Goal: Register for event/course: Sign up to attend an event or enroll in a course

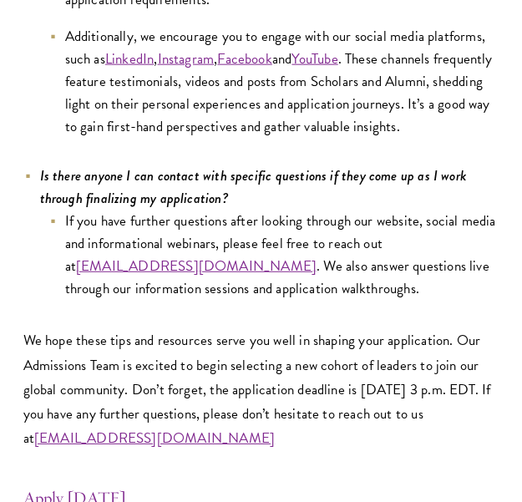
scroll to position [7230, 0]
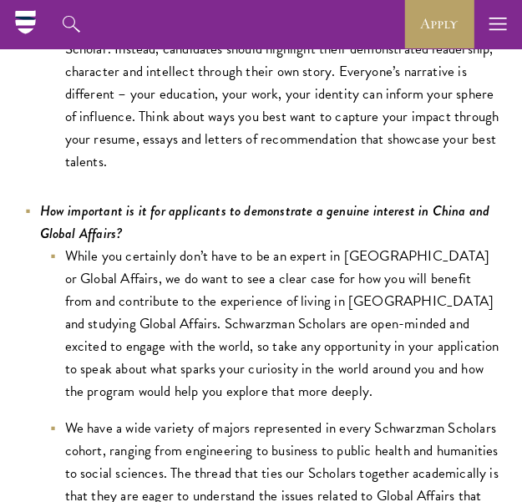
click at [348, 296] on li "While you certainly don’t have to be an expert in China or Global Affairs, we d…" at bounding box center [273, 324] width 451 height 158
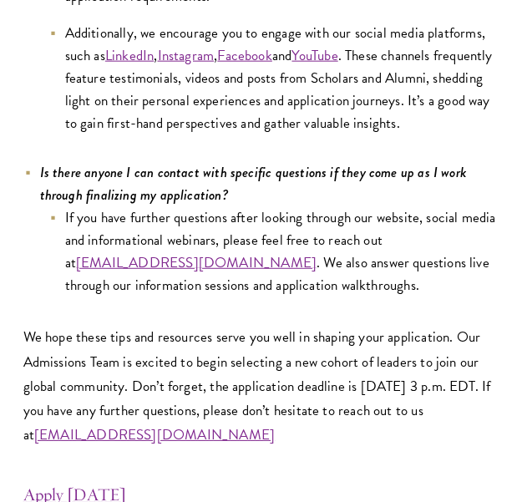
scroll to position [7260, 0]
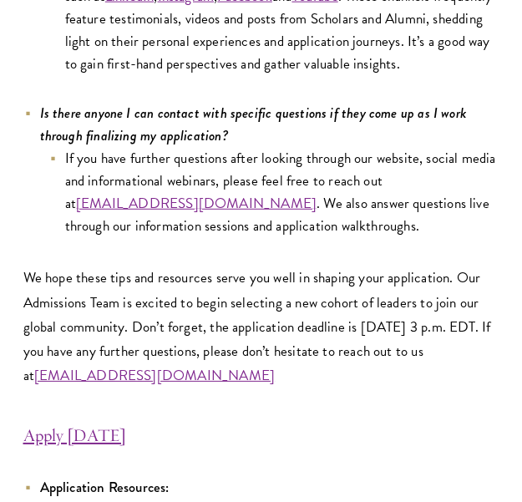
click at [78, 424] on link "Apply Today" at bounding box center [74, 435] width 103 height 22
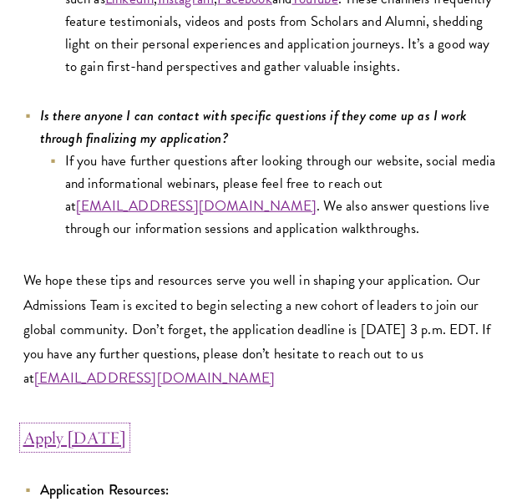
scroll to position [7427, 0]
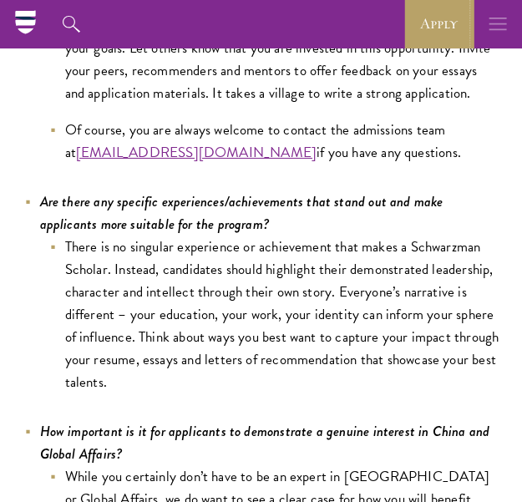
click at [487, 24] on button "button" at bounding box center [497, 24] width 48 height 48
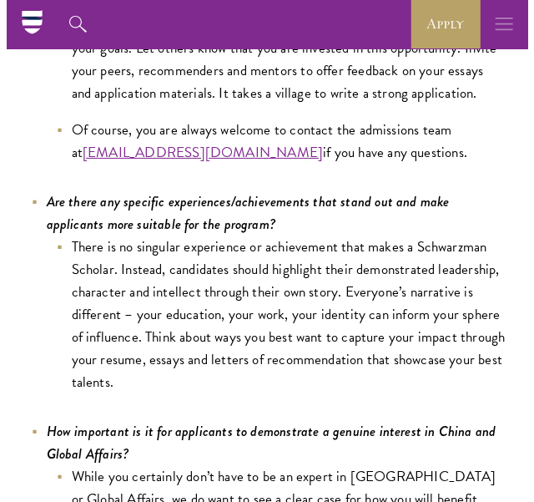
scroll to position [5960, 0]
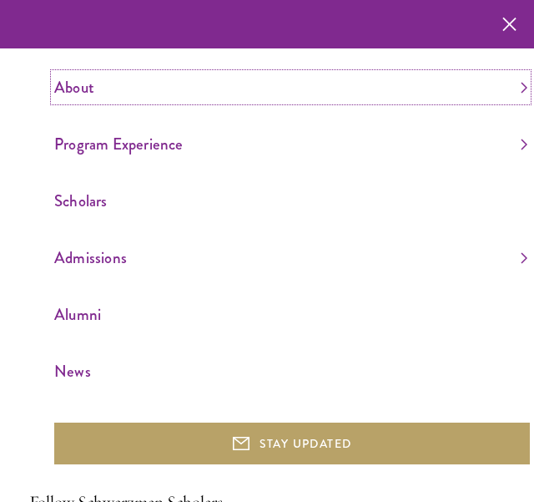
click at [507, 74] on link "About" at bounding box center [290, 87] width 473 height 28
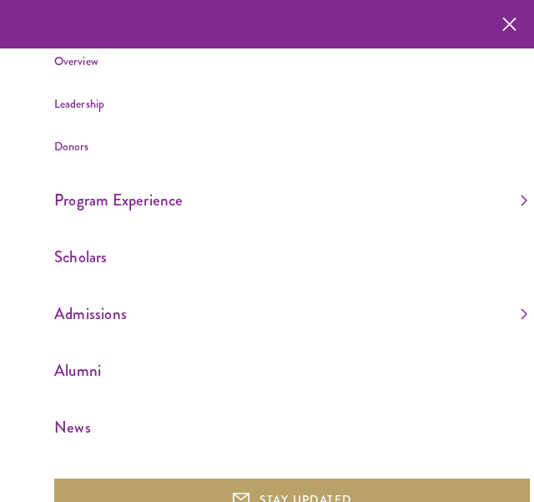
scroll to position [0, 0]
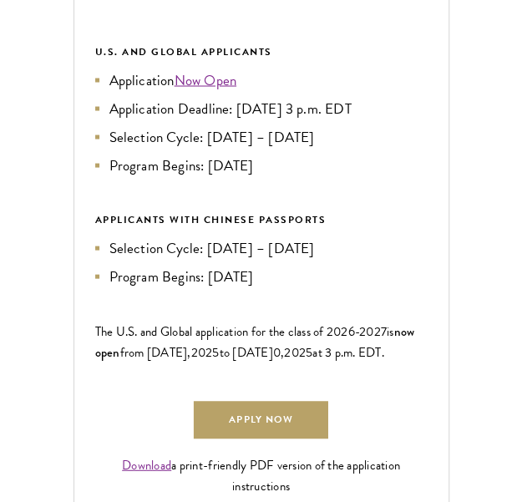
scroll to position [1085, 0]
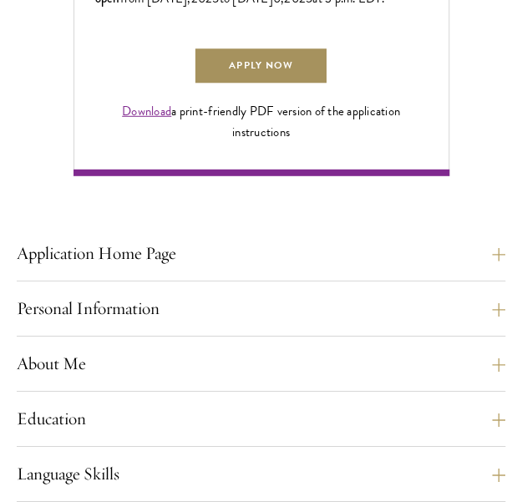
click at [273, 84] on link "Apply Now" at bounding box center [261, 66] width 134 height 38
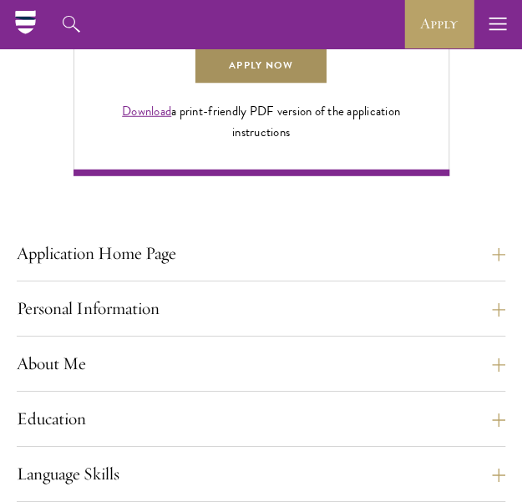
scroll to position [584, 0]
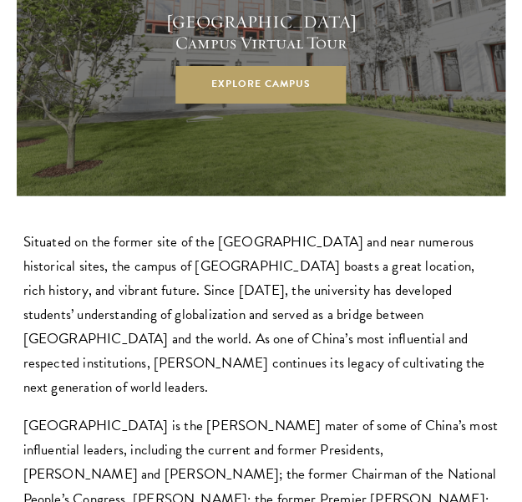
scroll to position [3765, 0]
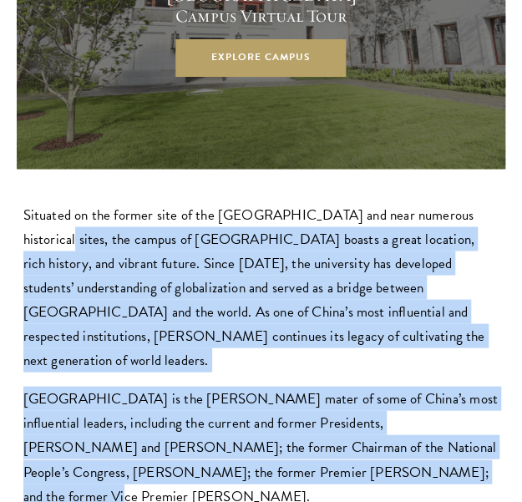
drag, startPoint x: 290, startPoint y: 321, endPoint x: 73, endPoint y: 107, distance: 305.1
click at [73, 202] on div "Situated on the former site of the Qing Dynasty imperial gardens and near numer…" at bounding box center [261, 354] width 476 height 305
click at [109, 202] on p "Situated on the former site of the Qing Dynasty imperial gardens and near numer…" at bounding box center [261, 286] width 476 height 169
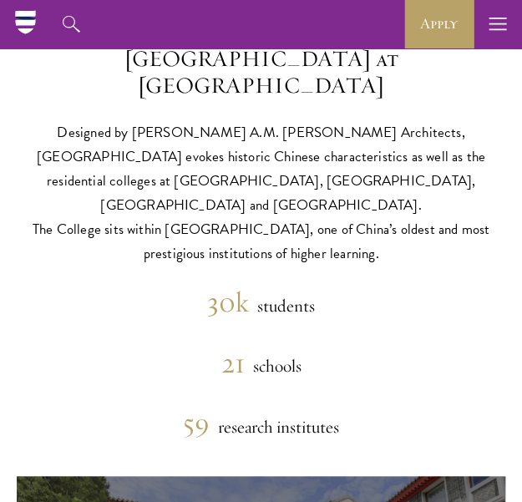
scroll to position [3007, 0]
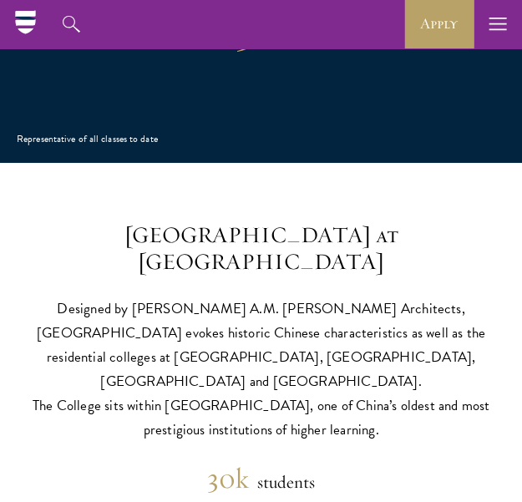
drag, startPoint x: 316, startPoint y: 303, endPoint x: 37, endPoint y: 201, distance: 297.5
click at [37, 296] on p "Designed by Robert A.M. Stern Architects, Schwarzman College evokes historic Ch…" at bounding box center [261, 368] width 488 height 145
click at [146, 296] on p "Designed by Robert A.M. Stern Architects, Schwarzman College evokes historic Ch…" at bounding box center [261, 368] width 488 height 145
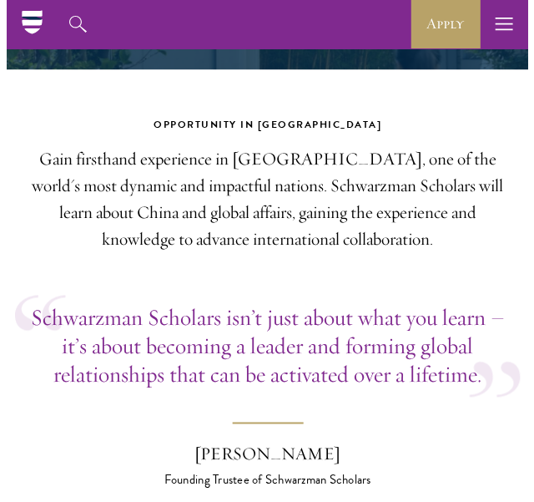
scroll to position [0, 0]
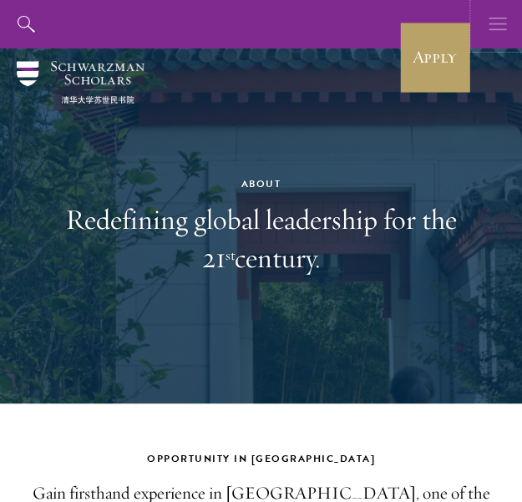
click at [501, 26] on icon "button" at bounding box center [497, 24] width 18 height 48
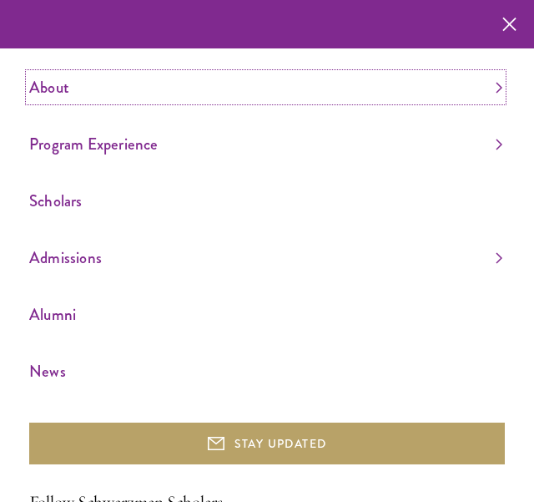
click at [481, 75] on link "About" at bounding box center [265, 87] width 473 height 28
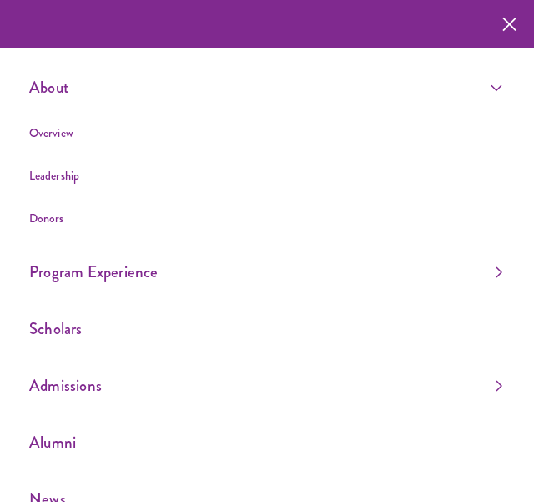
click at [324, 256] on ul "About Overview Leadership Donors Program Experience Overview Curriculum Student…" at bounding box center [267, 292] width 476 height 439
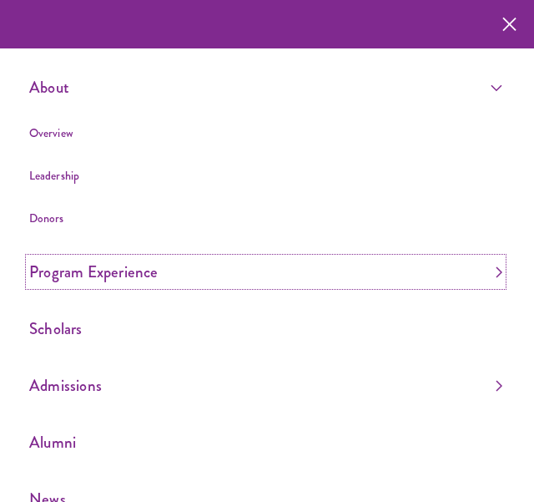
click at [171, 265] on link "Program Experience" at bounding box center [265, 272] width 473 height 28
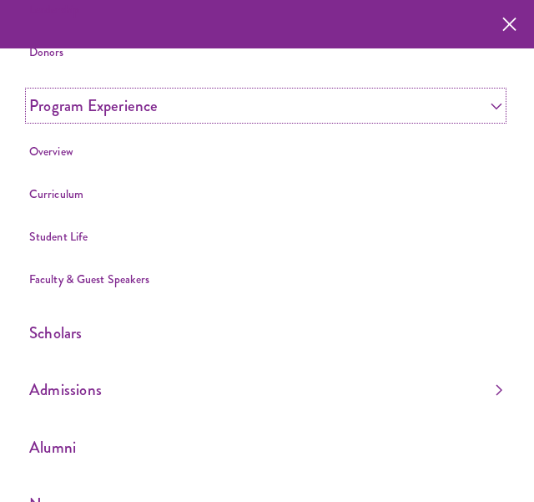
scroll to position [167, 0]
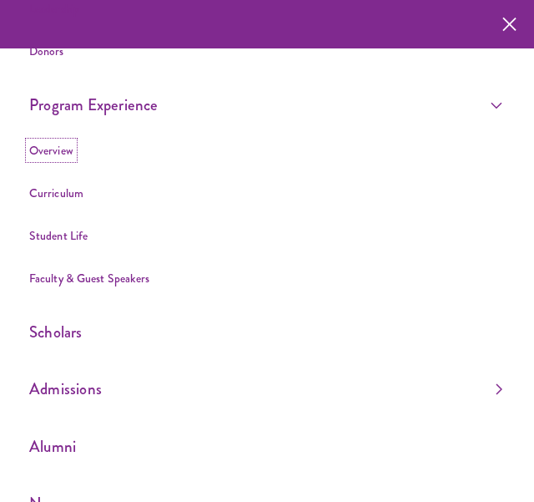
click at [70, 149] on link "Overview" at bounding box center [51, 150] width 44 height 17
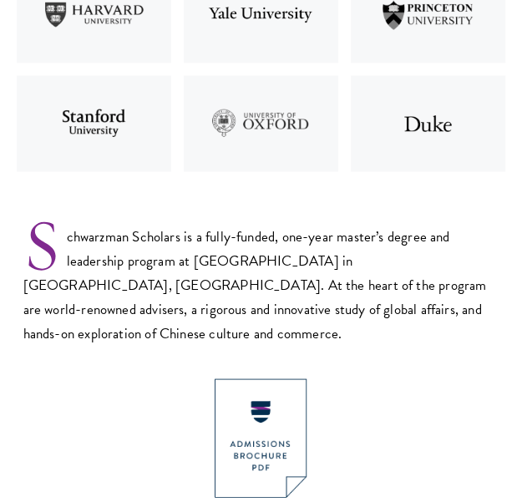
scroll to position [668, 0]
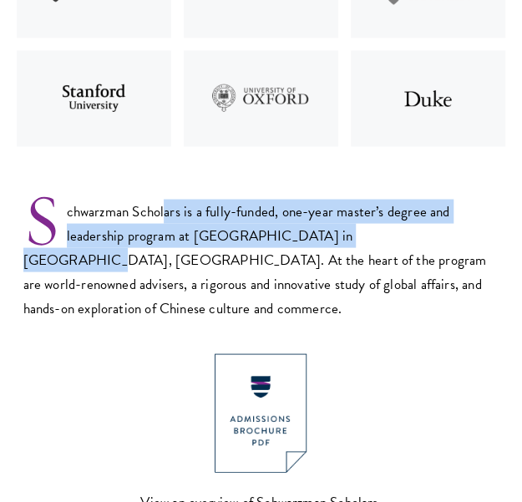
drag, startPoint x: 165, startPoint y: 208, endPoint x: 386, endPoint y: 240, distance: 222.7
click at [377, 240] on p "Schwarzman Scholars is a fully-funded, one-year master’s degree and leadership …" at bounding box center [261, 246] width 476 height 145
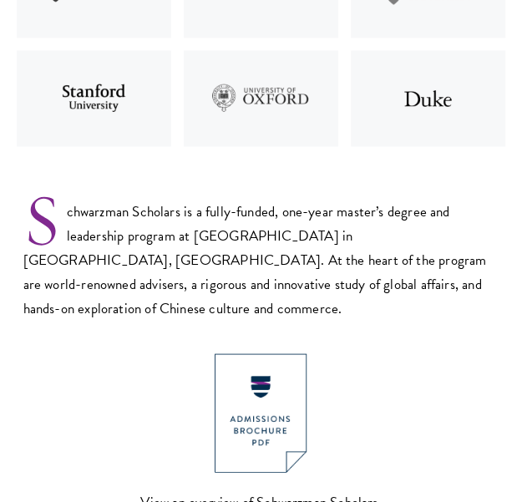
click at [396, 236] on p "Schwarzman Scholars is a fully-funded, one-year master’s degree and leadership …" at bounding box center [261, 246] width 476 height 145
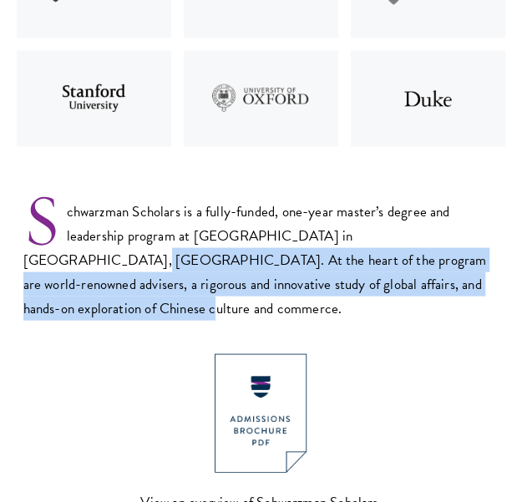
drag, startPoint x: 404, startPoint y: 233, endPoint x: 407, endPoint y: 283, distance: 50.2
click at [407, 283] on p "Schwarzman Scholars is a fully-funded, one-year master’s degree and leadership …" at bounding box center [261, 246] width 476 height 145
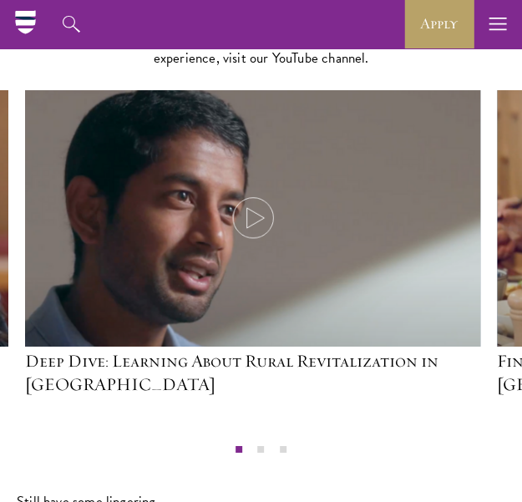
scroll to position [7389, 0]
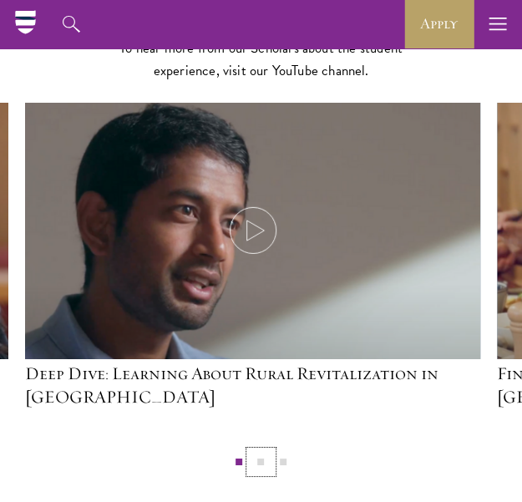
click at [264, 451] on button "2" at bounding box center [261, 462] width 22 height 22
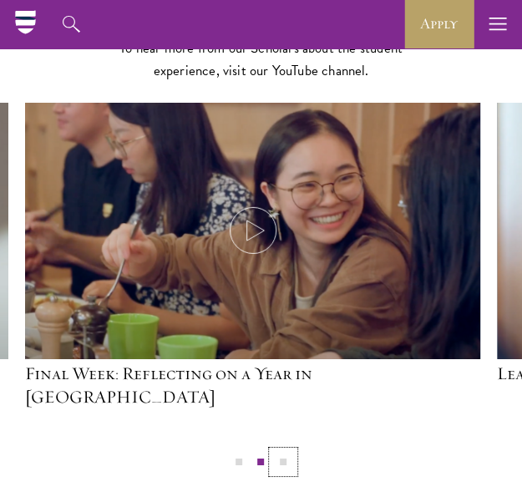
click at [280, 451] on button "3" at bounding box center [283, 462] width 22 height 22
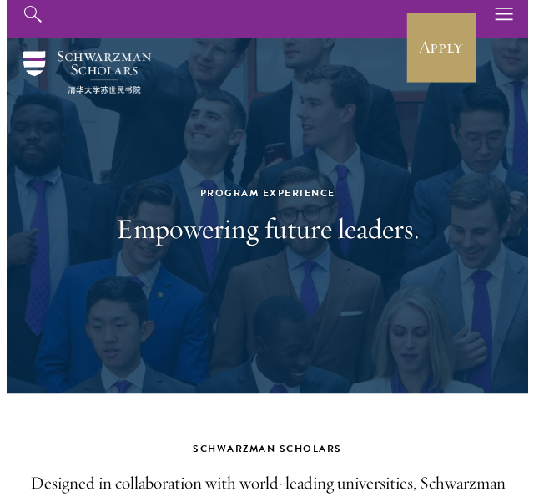
scroll to position [0, 0]
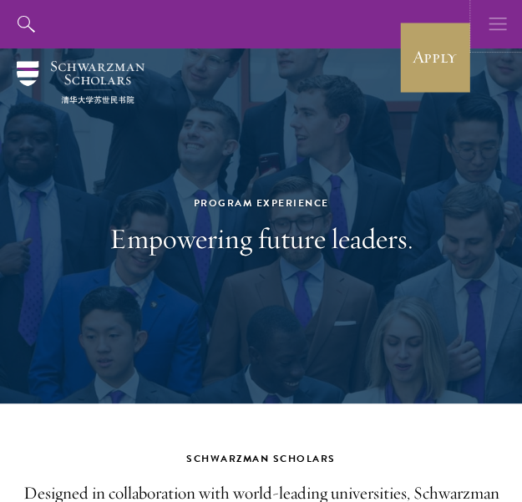
click at [495, 23] on icon "button" at bounding box center [497, 24] width 18 height 48
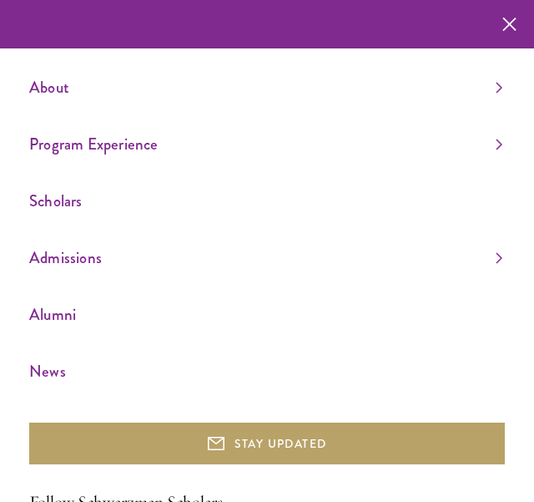
click at [501, 84] on div "About Overview Leadership Donors Program Experience Overview Curriculum Student…" at bounding box center [267, 304] width 534 height 608
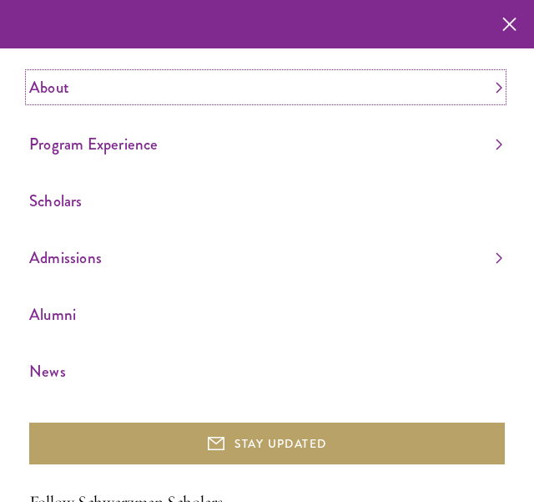
click at [486, 84] on link "About" at bounding box center [265, 87] width 473 height 28
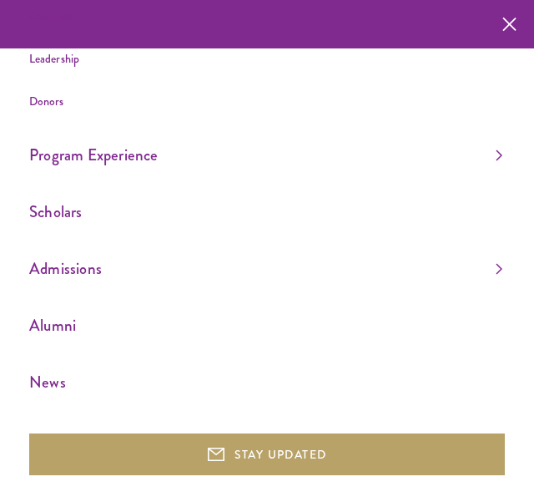
scroll to position [83, 0]
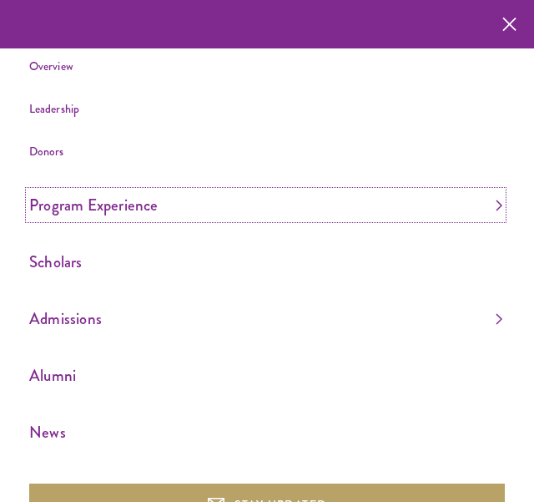
click at [210, 204] on link "Program Experience" at bounding box center [265, 205] width 473 height 28
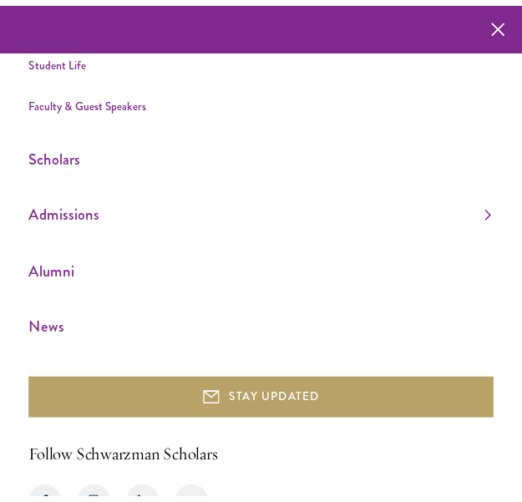
scroll to position [404, 0]
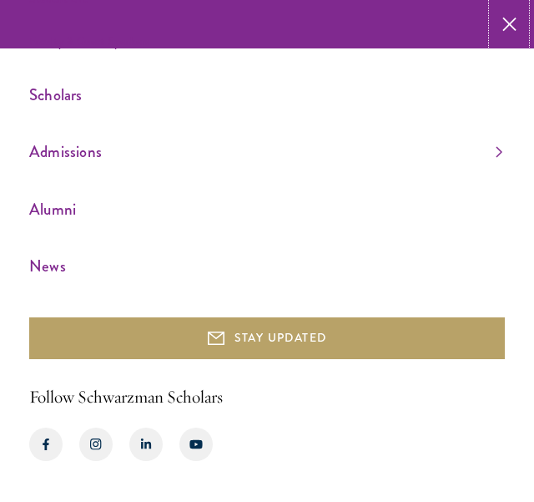
drag, startPoint x: 505, startPoint y: 24, endPoint x: 508, endPoint y: 34, distance: 10.6
click at [506, 24] on icon "button" at bounding box center [509, 24] width 14 height 48
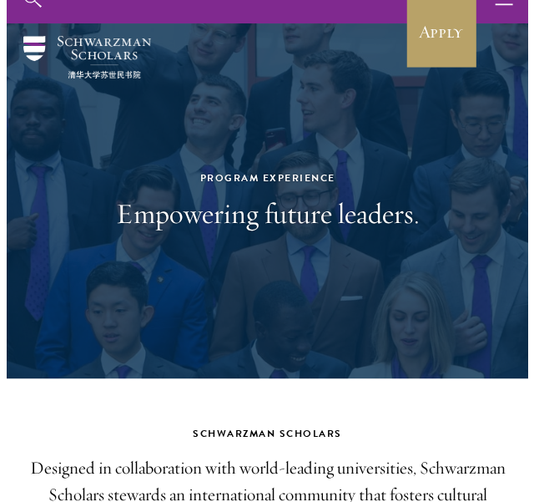
scroll to position [0, 0]
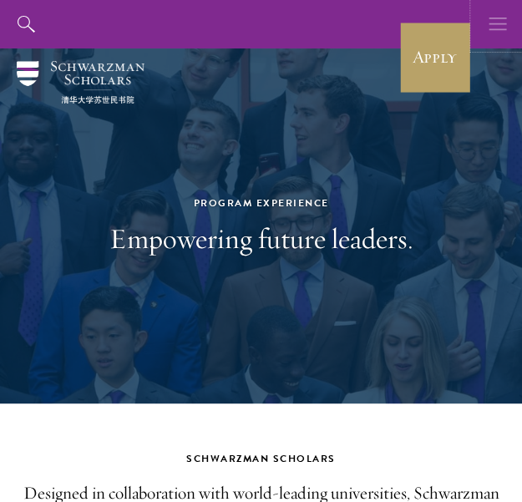
click at [499, 19] on icon "button" at bounding box center [497, 24] width 18 height 48
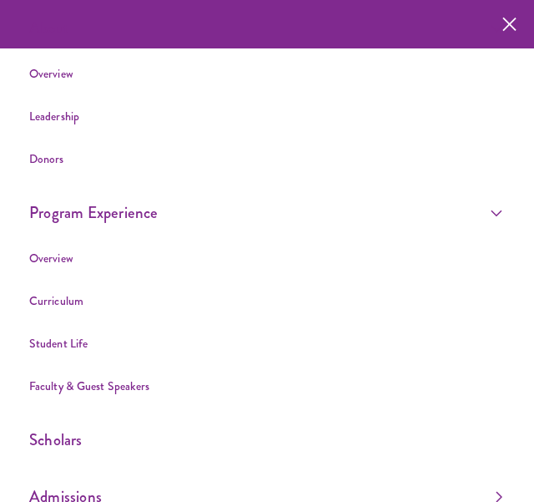
scroll to position [83, 0]
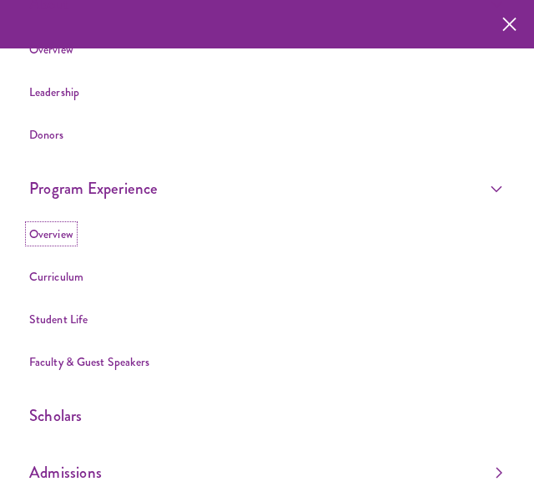
click at [58, 239] on link "Overview" at bounding box center [51, 233] width 44 height 17
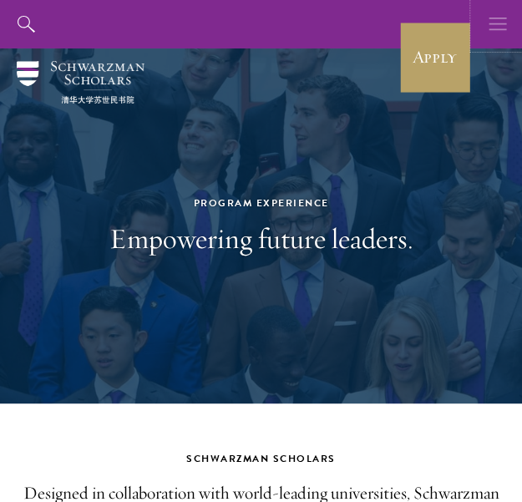
click at [495, 28] on icon "button" at bounding box center [497, 24] width 18 height 48
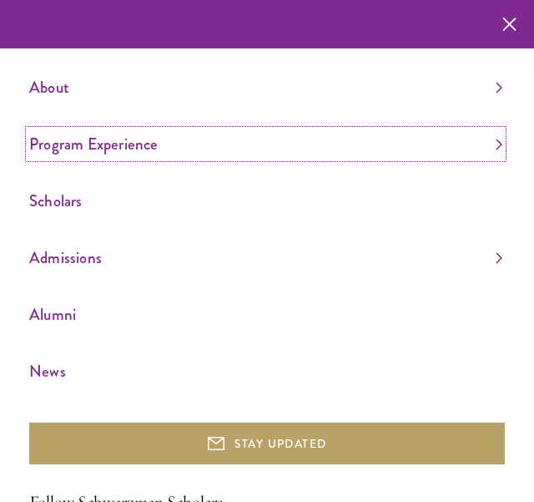
click at [487, 150] on link "Program Experience" at bounding box center [265, 144] width 473 height 28
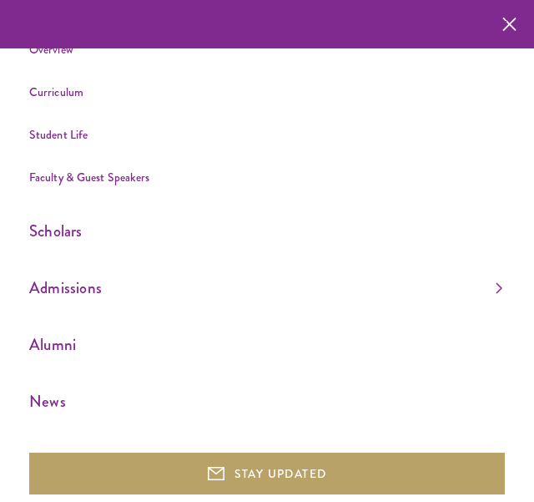
scroll to position [276, 0]
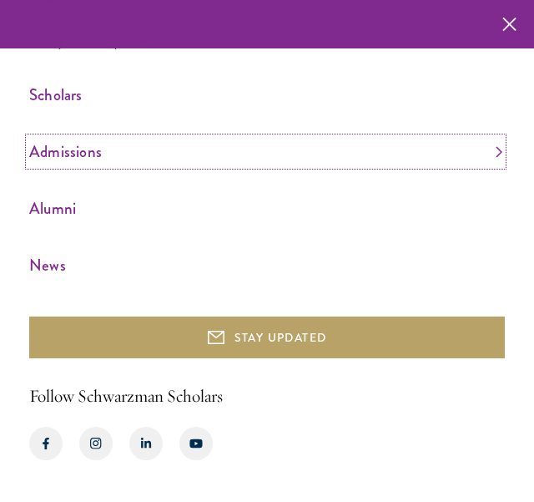
click at [488, 141] on link "Admissions" at bounding box center [265, 152] width 473 height 28
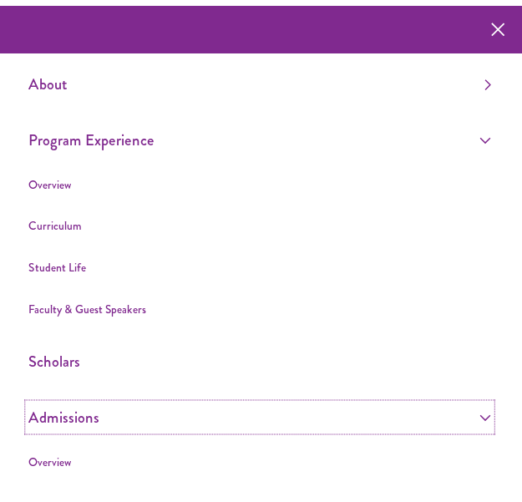
scroll to position [0, 0]
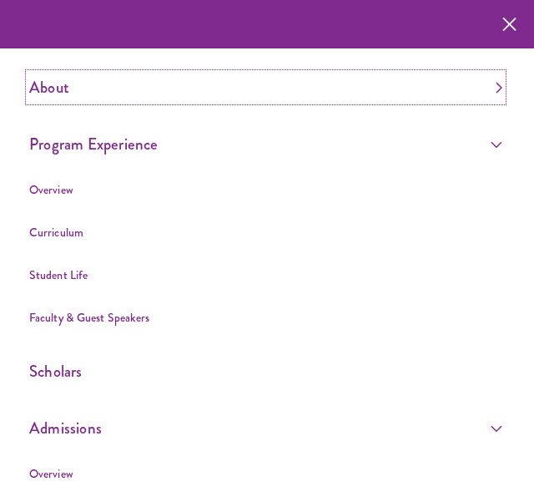
click at [461, 74] on link "About" at bounding box center [265, 87] width 473 height 28
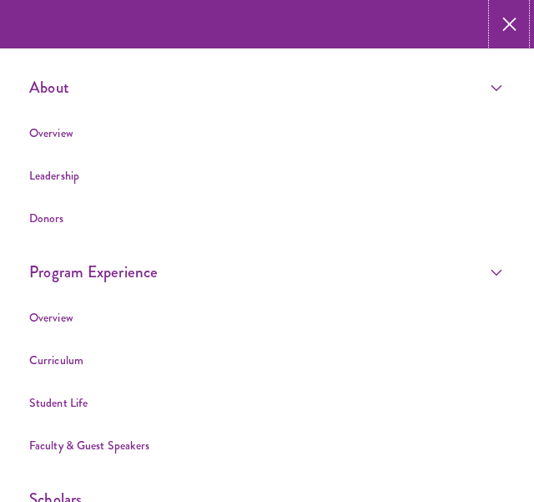
click at [499, 23] on button "button" at bounding box center [508, 24] width 33 height 48
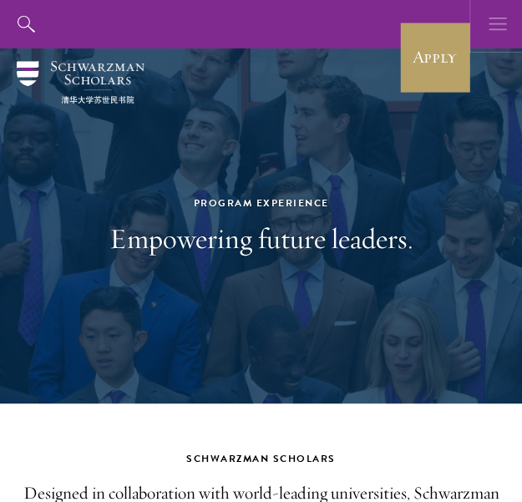
click at [488, 39] on icon "button" at bounding box center [497, 24] width 18 height 48
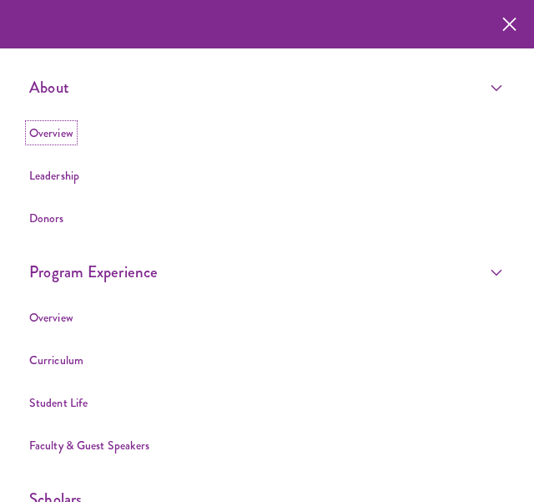
click at [63, 139] on link "Overview" at bounding box center [51, 132] width 44 height 17
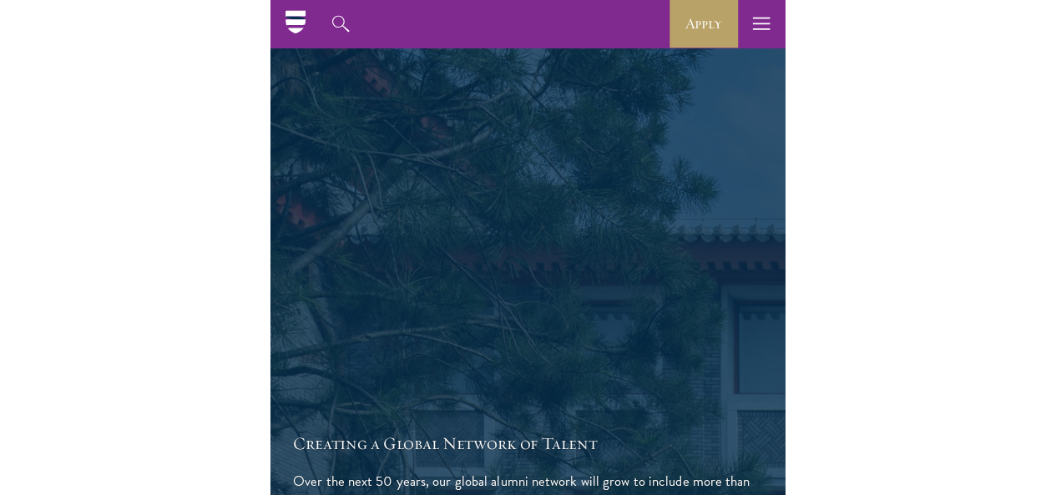
scroll to position [1943, 0]
